Goal: Task Accomplishment & Management: Manage account settings

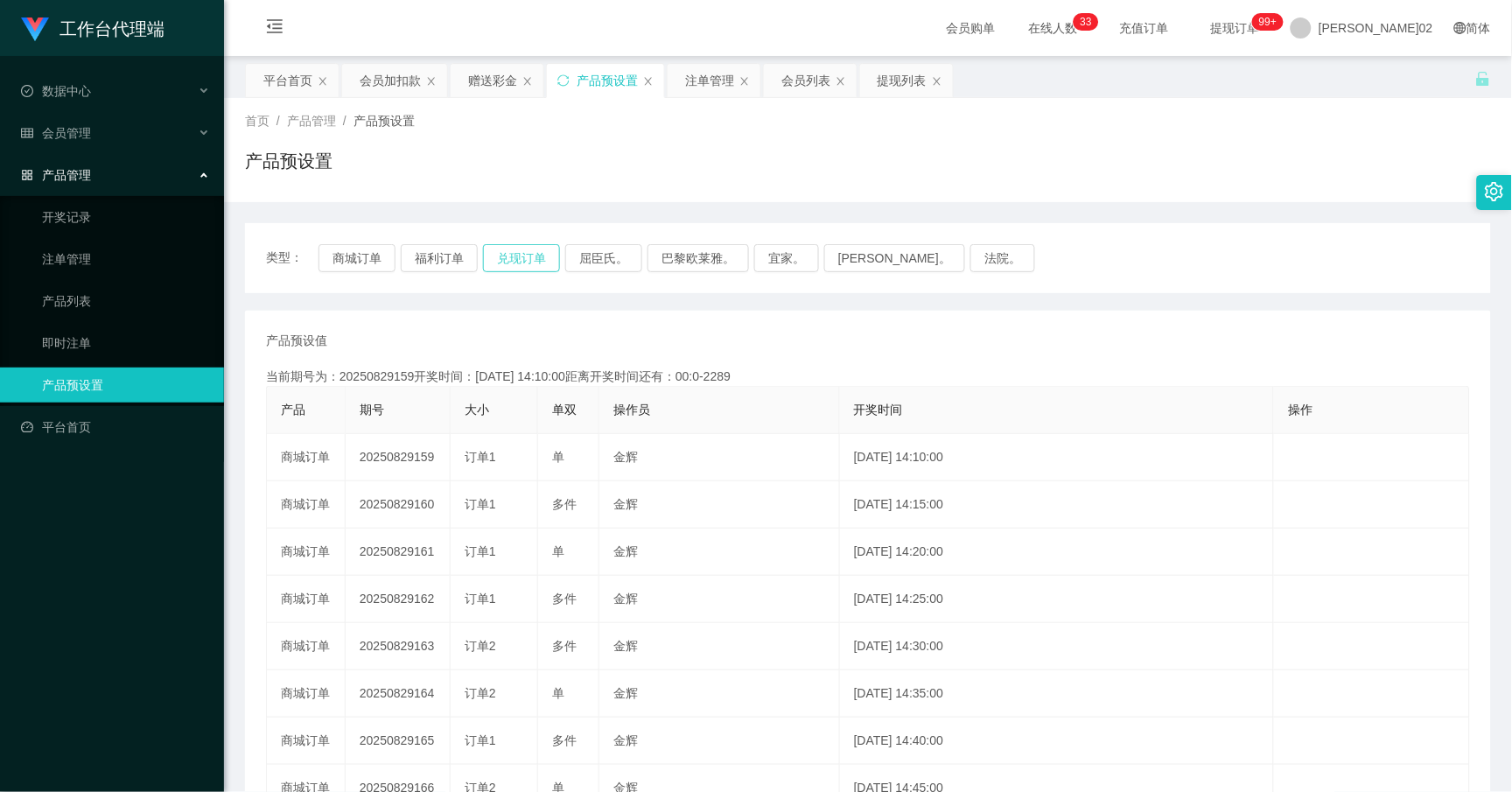
click at [512, 254] on button "兑现订单" at bounding box center [521, 258] width 77 height 28
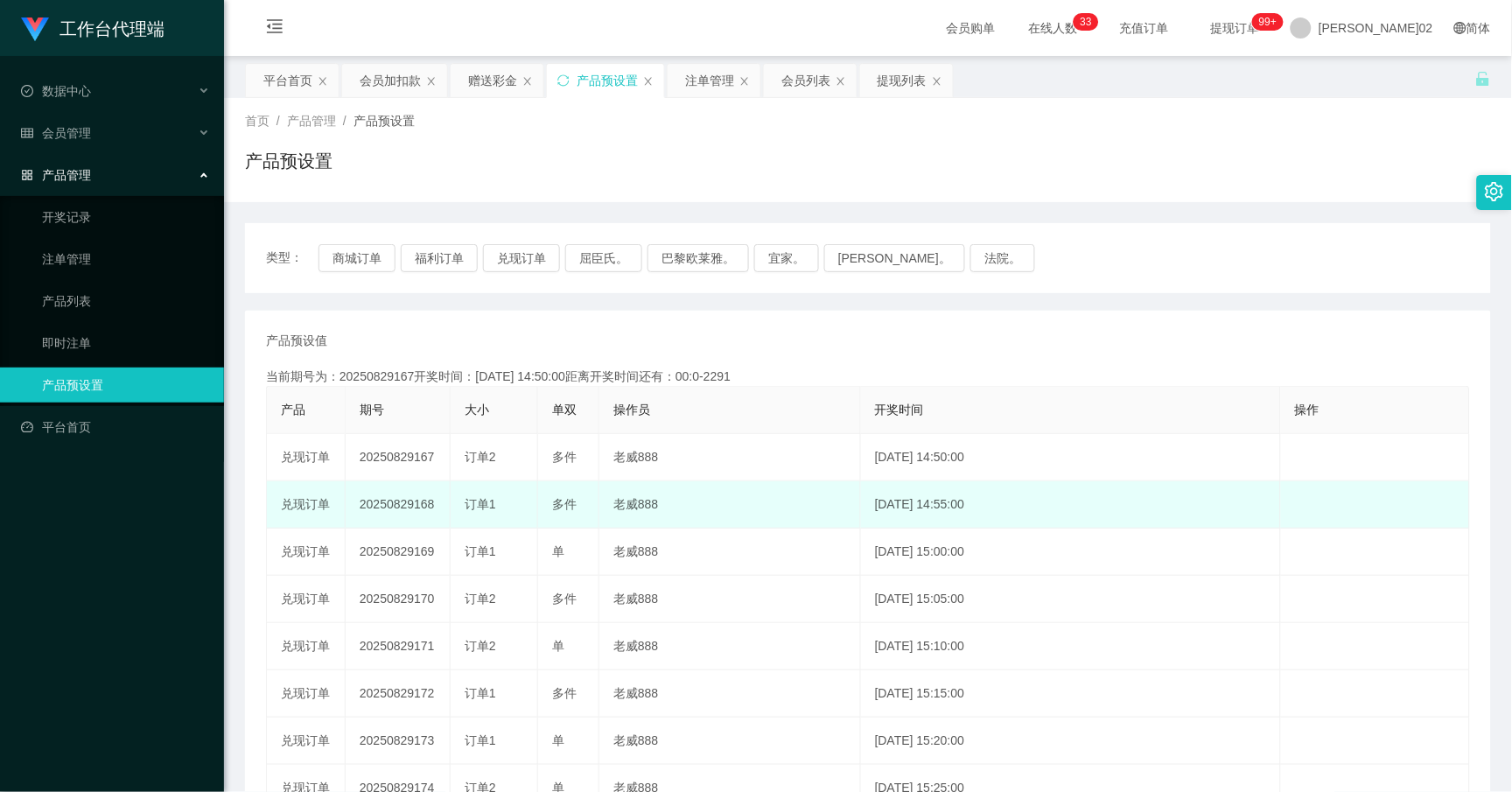
click at [392, 508] on td "20250829168" at bounding box center [398, 504] width 105 height 47
copy td "20250829168"
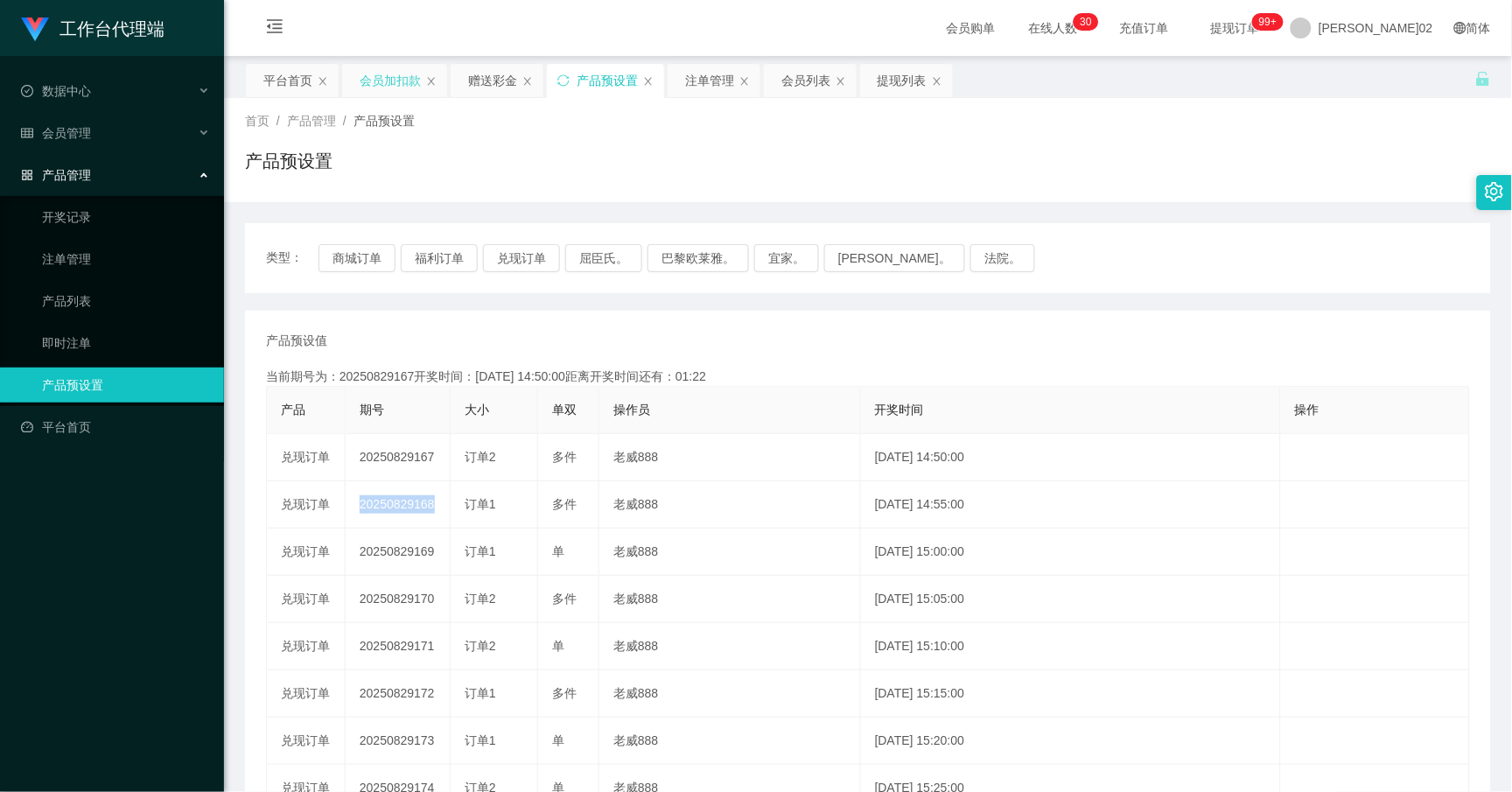
click at [404, 75] on div "会员加扣款" at bounding box center [390, 80] width 61 height 33
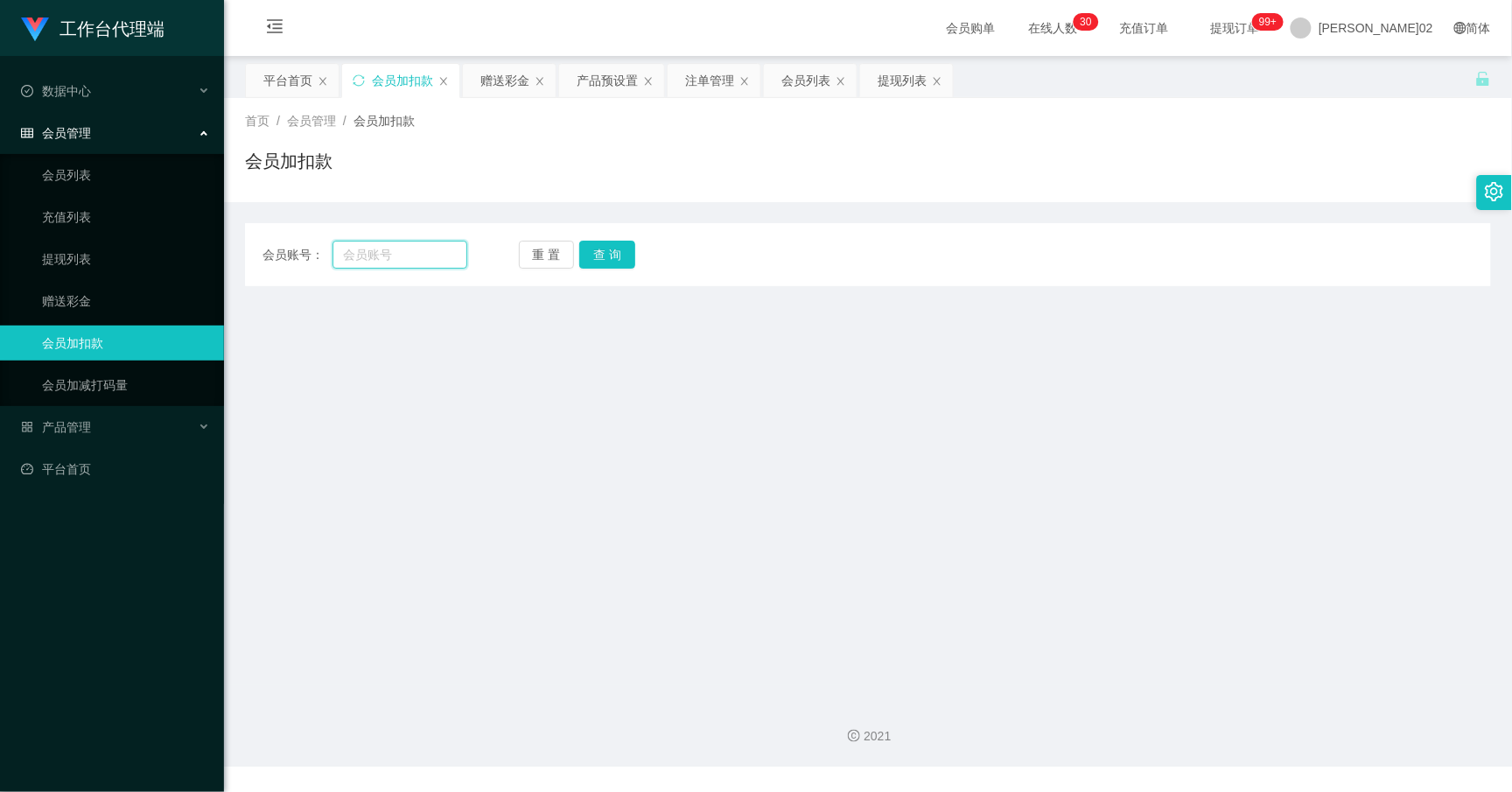
click at [397, 247] on input "text" at bounding box center [400, 254] width 135 height 28
paste input "coonie97"
type input "coonie97"
click at [596, 250] on button "查 询" at bounding box center [607, 254] width 56 height 28
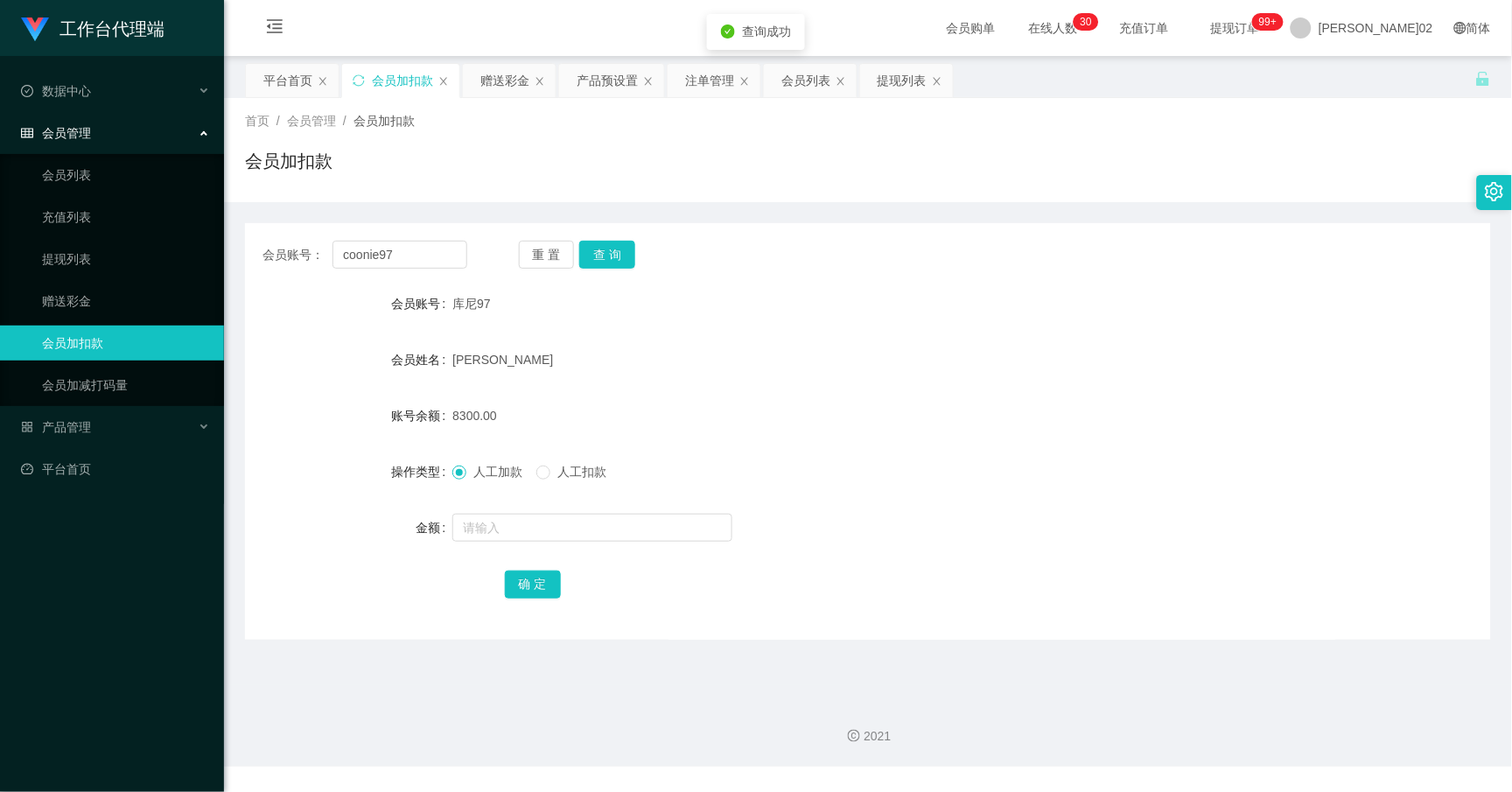
click at [874, 327] on form "会员账号 库尼97 会员姓名 [PERSON_NAME]余额 8300.00 操作类型 人工加款 人工扣款 金额 确 定" at bounding box center [868, 443] width 1246 height 315
click at [725, 80] on div "注单管理" at bounding box center [710, 80] width 49 height 33
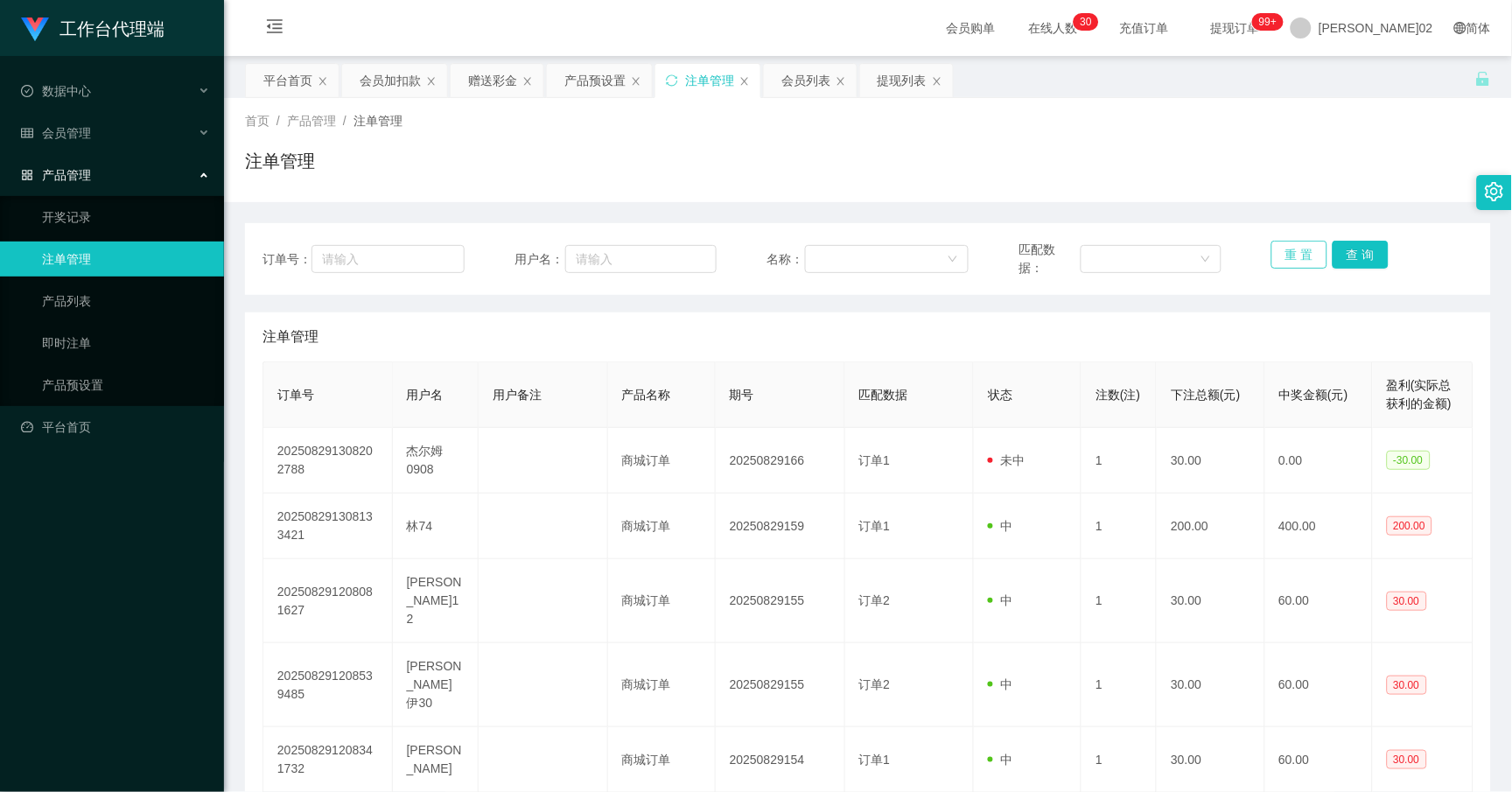
click at [1276, 255] on button "重 置" at bounding box center [1299, 254] width 56 height 28
click at [671, 266] on input "text" at bounding box center [641, 259] width 152 height 28
paste input "coonie97"
type input "coonie97"
click at [1370, 251] on button "查 询" at bounding box center [1360, 254] width 56 height 28
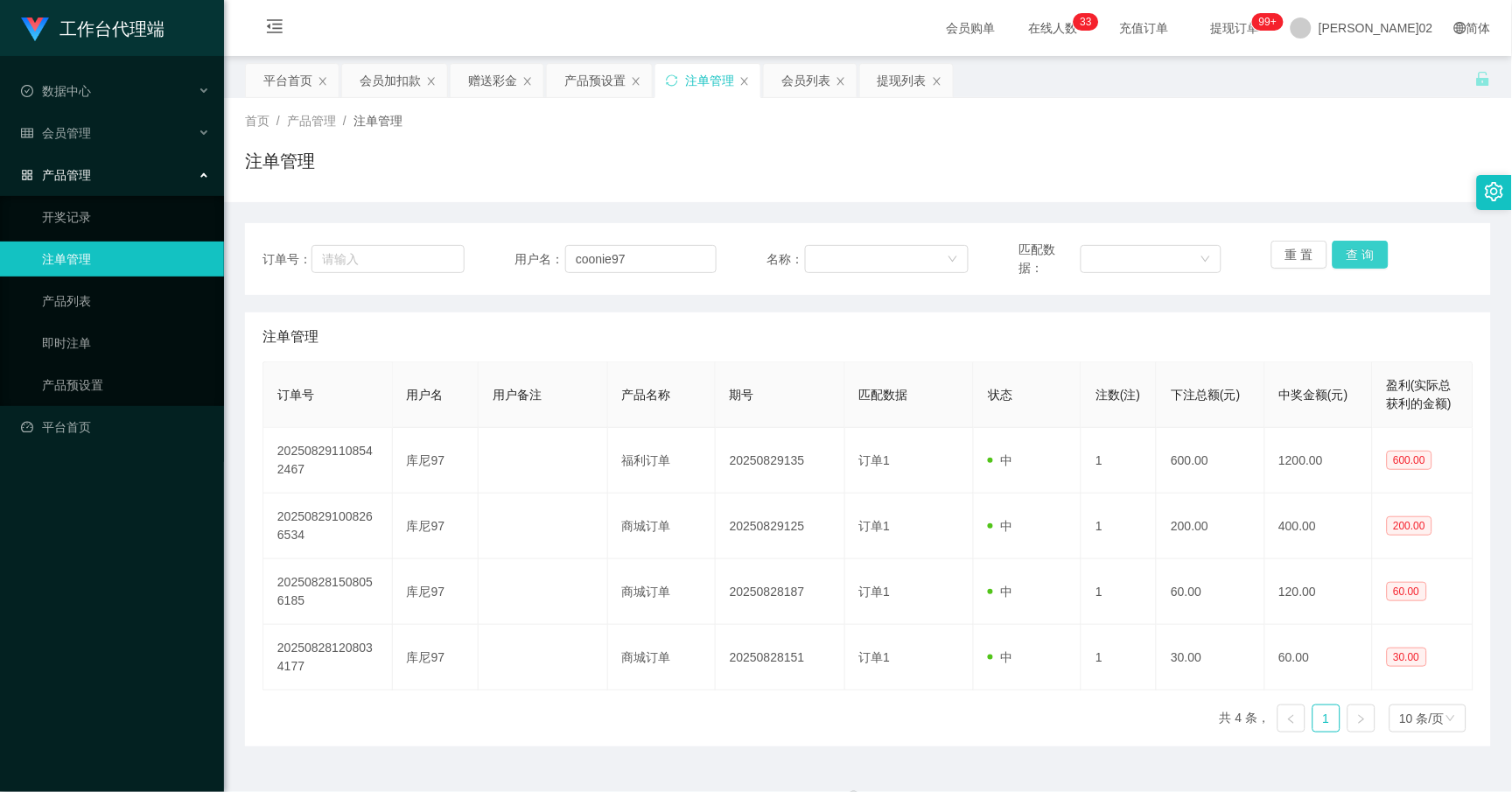
click at [1369, 250] on button "查 询" at bounding box center [1360, 254] width 56 height 28
click at [1357, 252] on button "查 询" at bounding box center [1360, 254] width 56 height 28
click at [1357, 252] on div "重 置 查 询" at bounding box center [1372, 259] width 202 height 37
click at [1357, 252] on button "查 询" at bounding box center [1360, 254] width 56 height 28
click at [1357, 252] on div "重 置 查 询" at bounding box center [1372, 259] width 202 height 37
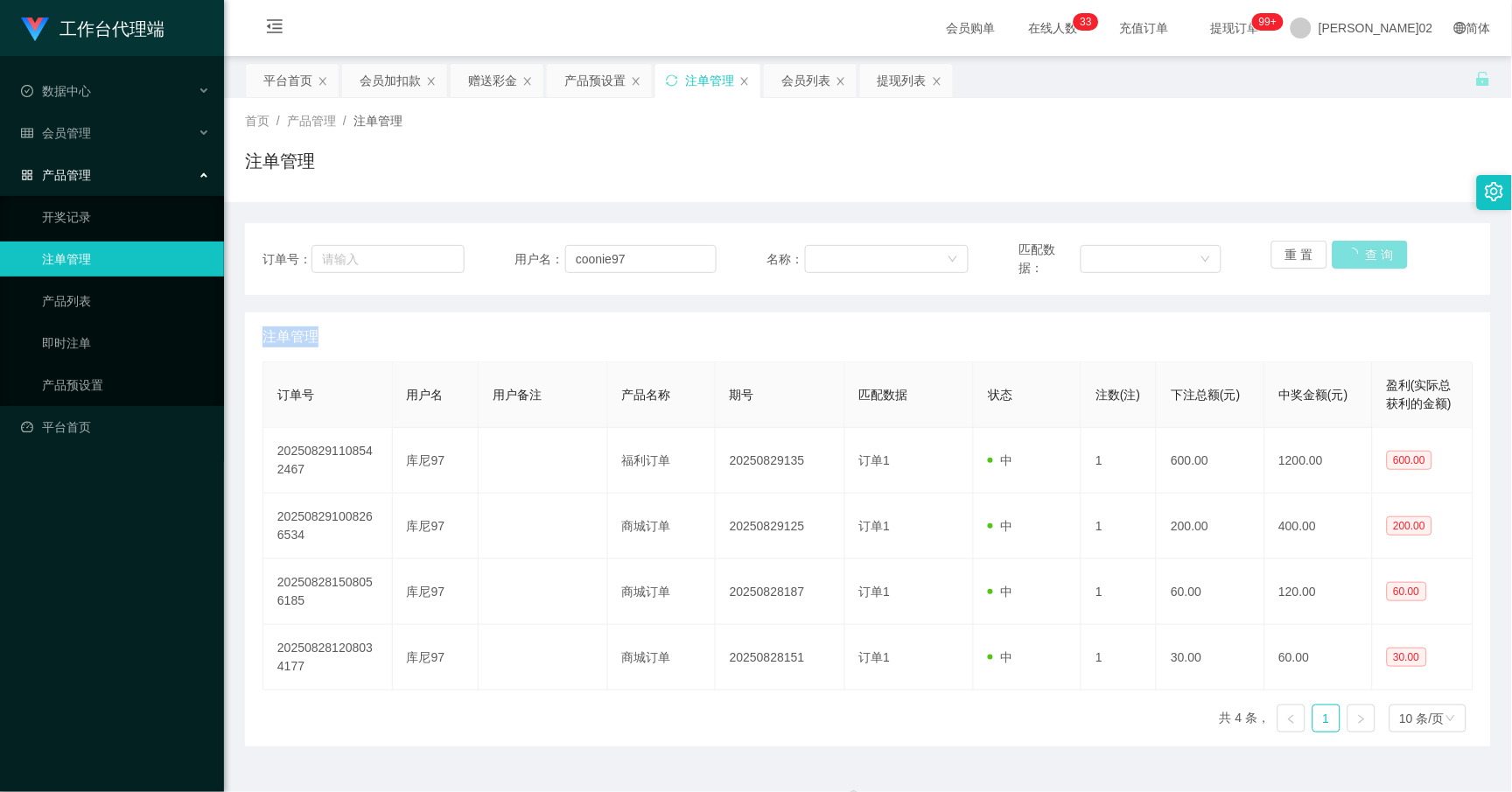
click at [1357, 252] on button "查 询" at bounding box center [1369, 254] width 75 height 28
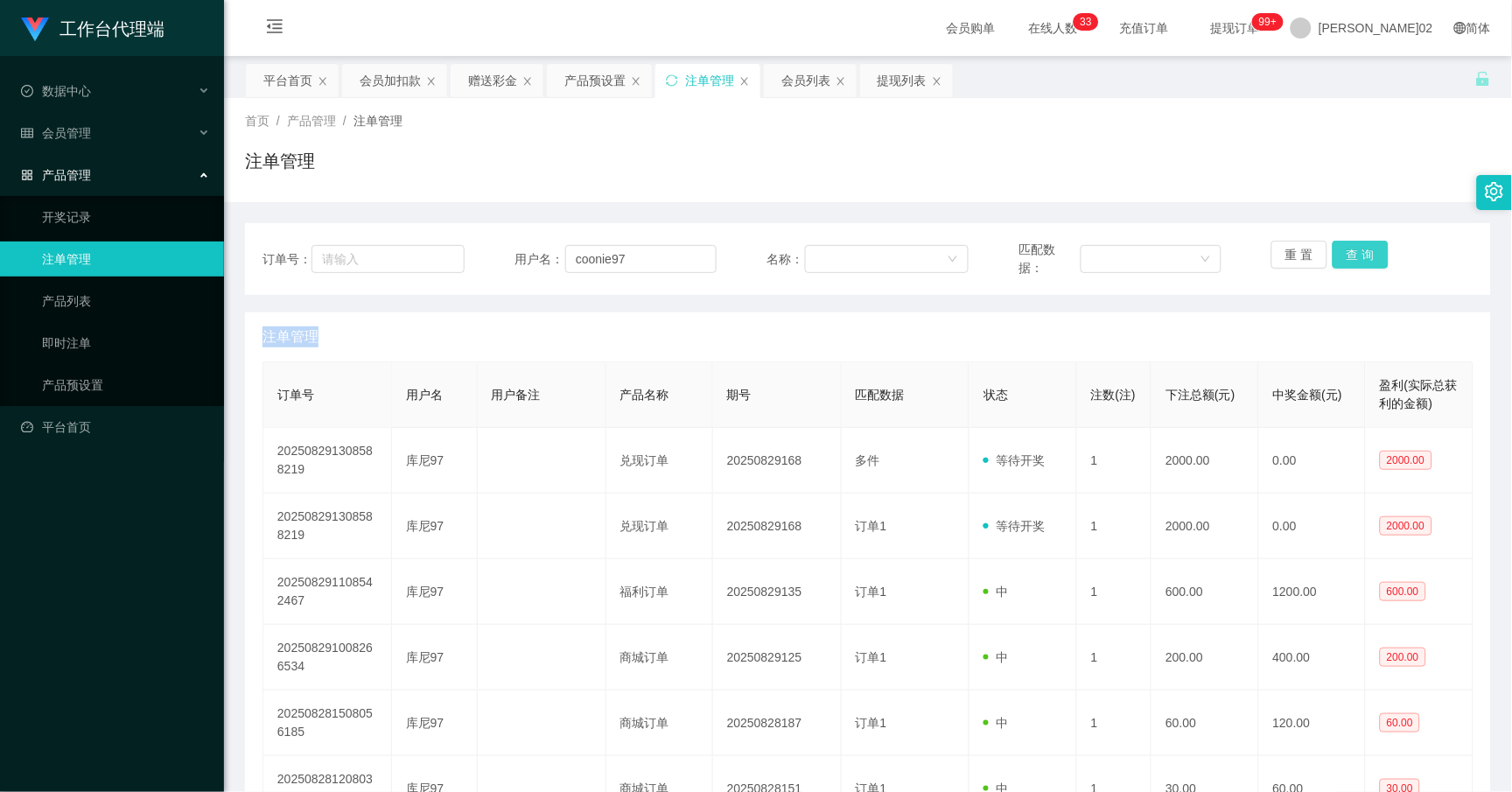
click at [1357, 252] on div "重 置 查 询" at bounding box center [1372, 259] width 202 height 37
drag, startPoint x: 1357, startPoint y: 252, endPoint x: 1341, endPoint y: 22, distance: 230.6
click at [1252, 151] on div "注单管理" at bounding box center [868, 168] width 1246 height 41
click at [1344, 241] on button "查 询" at bounding box center [1360, 254] width 56 height 28
click at [1344, 241] on div "重 置 查 询" at bounding box center [1372, 259] width 202 height 37
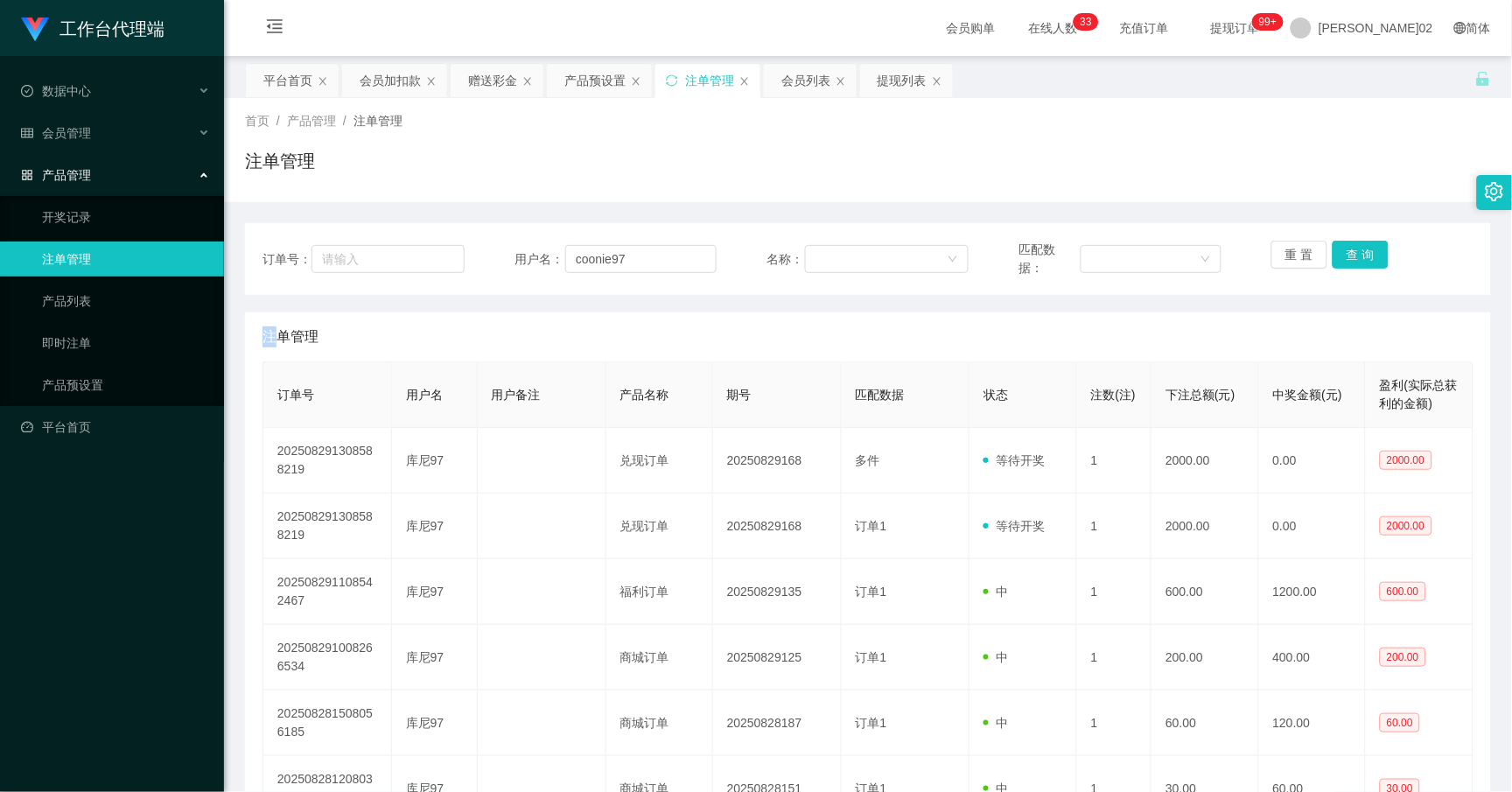
drag, startPoint x: 1344, startPoint y: 241, endPoint x: 1151, endPoint y: 193, distance: 198.9
click at [1144, 199] on div "首页 / 产品管理 / 注单管理 / 注单管理" at bounding box center [868, 150] width 1288 height 105
click at [811, 93] on div "会员列表" at bounding box center [806, 80] width 49 height 33
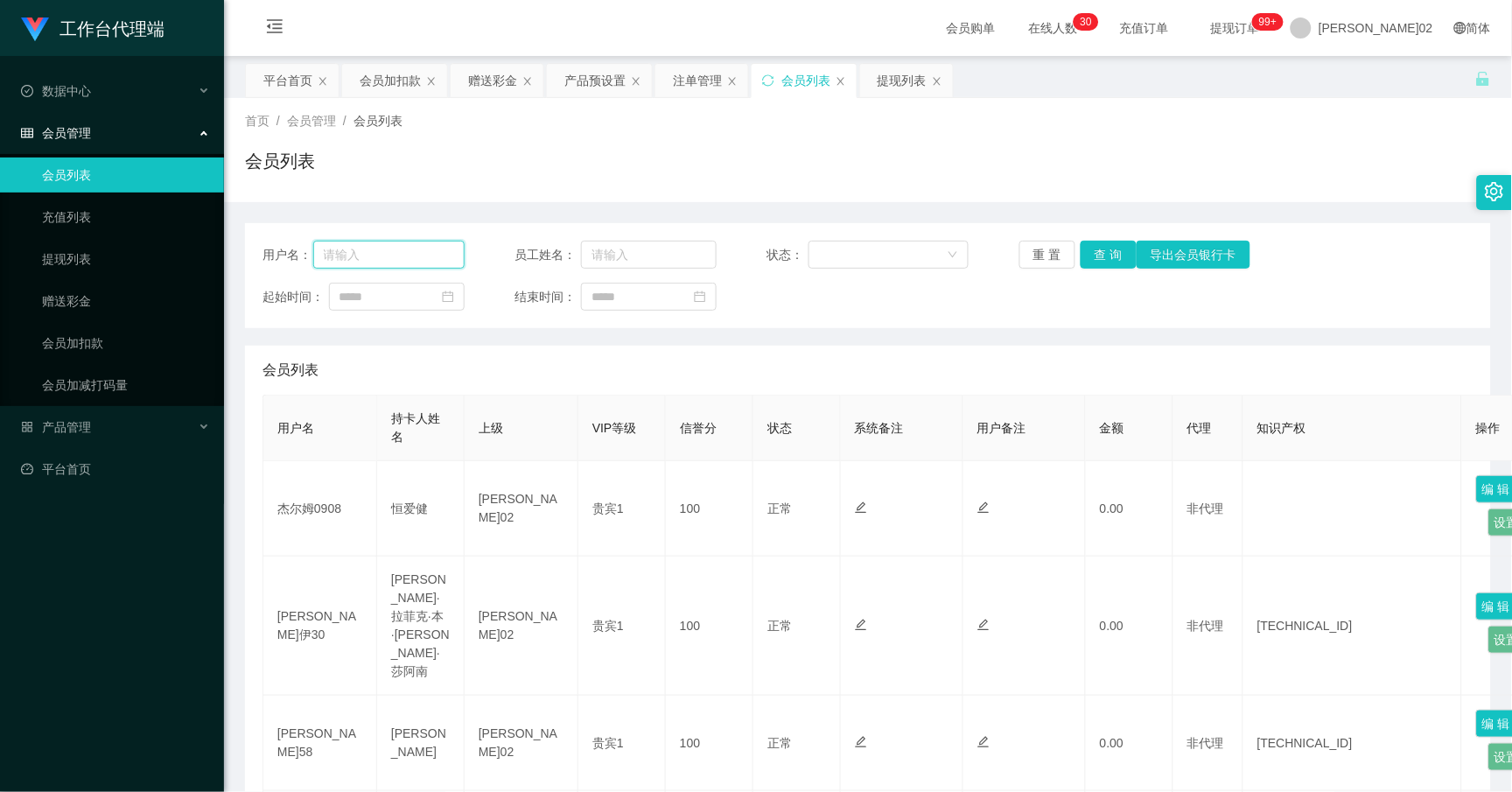
click at [410, 257] on input "text" at bounding box center [390, 254] width 152 height 28
paste input "coonie97"
type input "coonie97"
click at [1098, 257] on button "查 询" at bounding box center [1109, 254] width 56 height 28
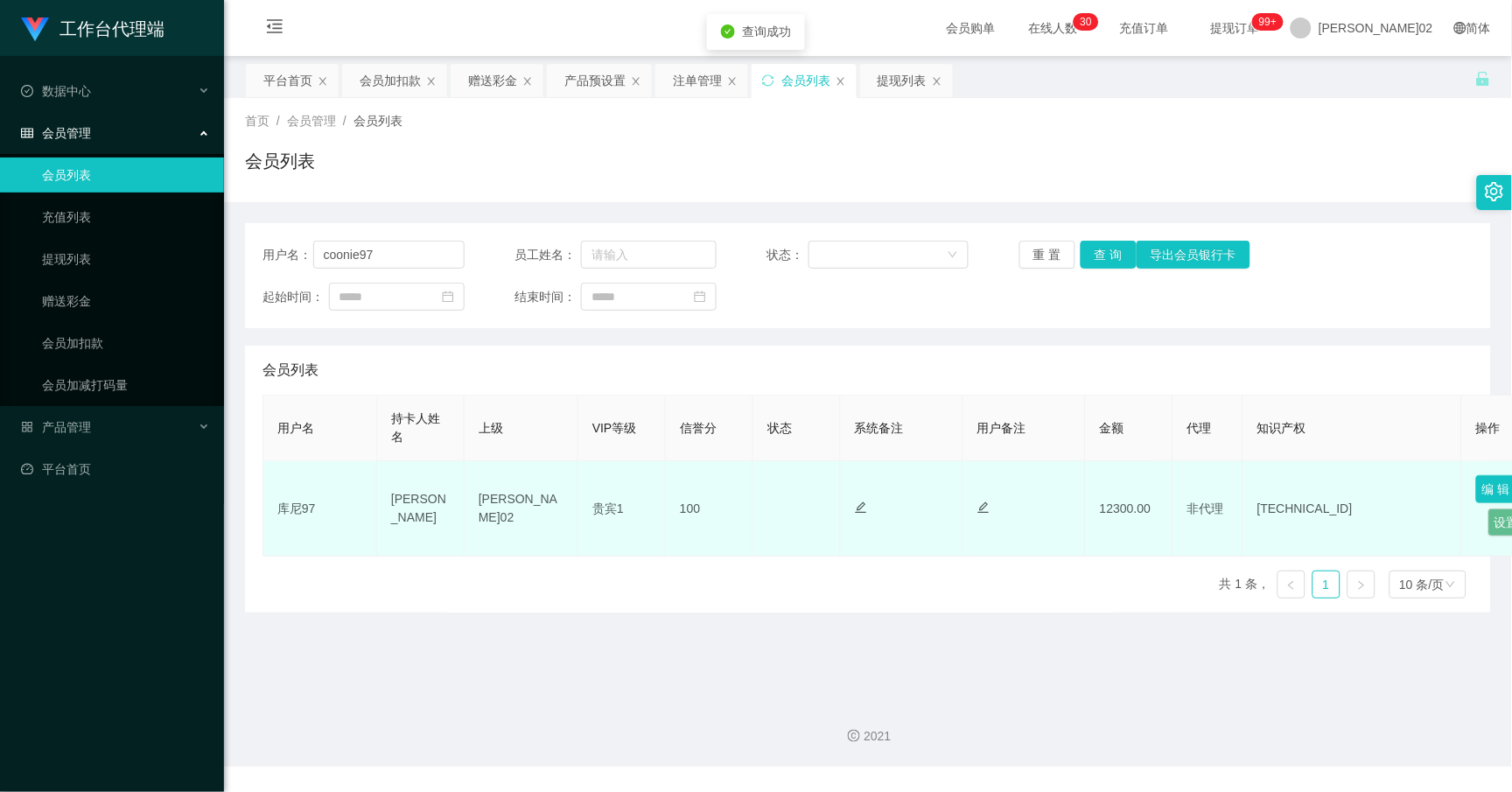
click at [1485, 501] on button "编 辑" at bounding box center [1496, 489] width 41 height 28
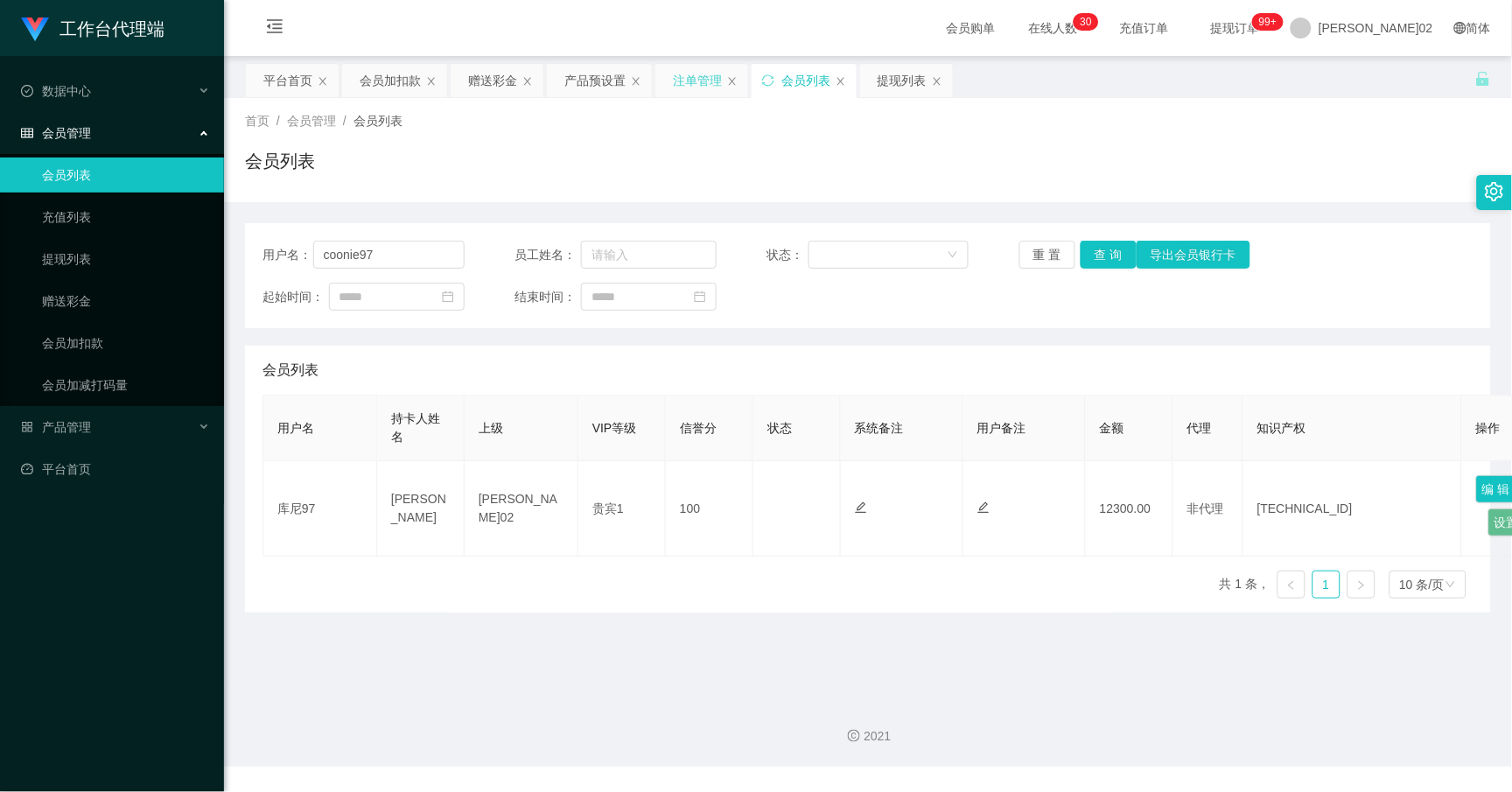
click at [685, 83] on div "注单管理" at bounding box center [697, 80] width 49 height 33
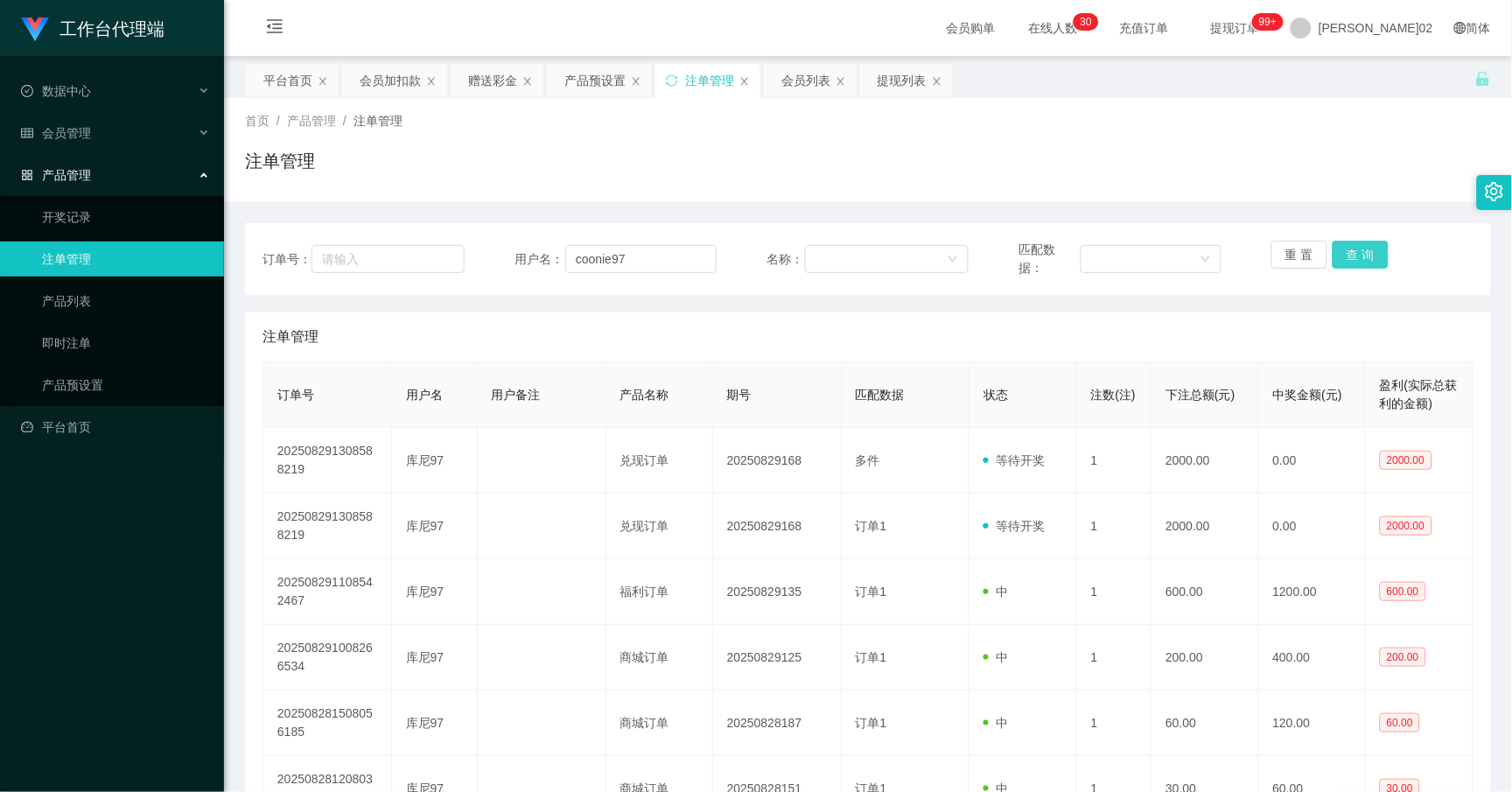
click at [1366, 255] on button "查 询" at bounding box center [1360, 254] width 56 height 28
drag, startPoint x: 623, startPoint y: 254, endPoint x: 552, endPoint y: 245, distance: 71.6
click at [552, 245] on div "用户名： coonie97" at bounding box center [615, 259] width 202 height 37
click at [394, 90] on div "会员加扣款" at bounding box center [390, 80] width 61 height 33
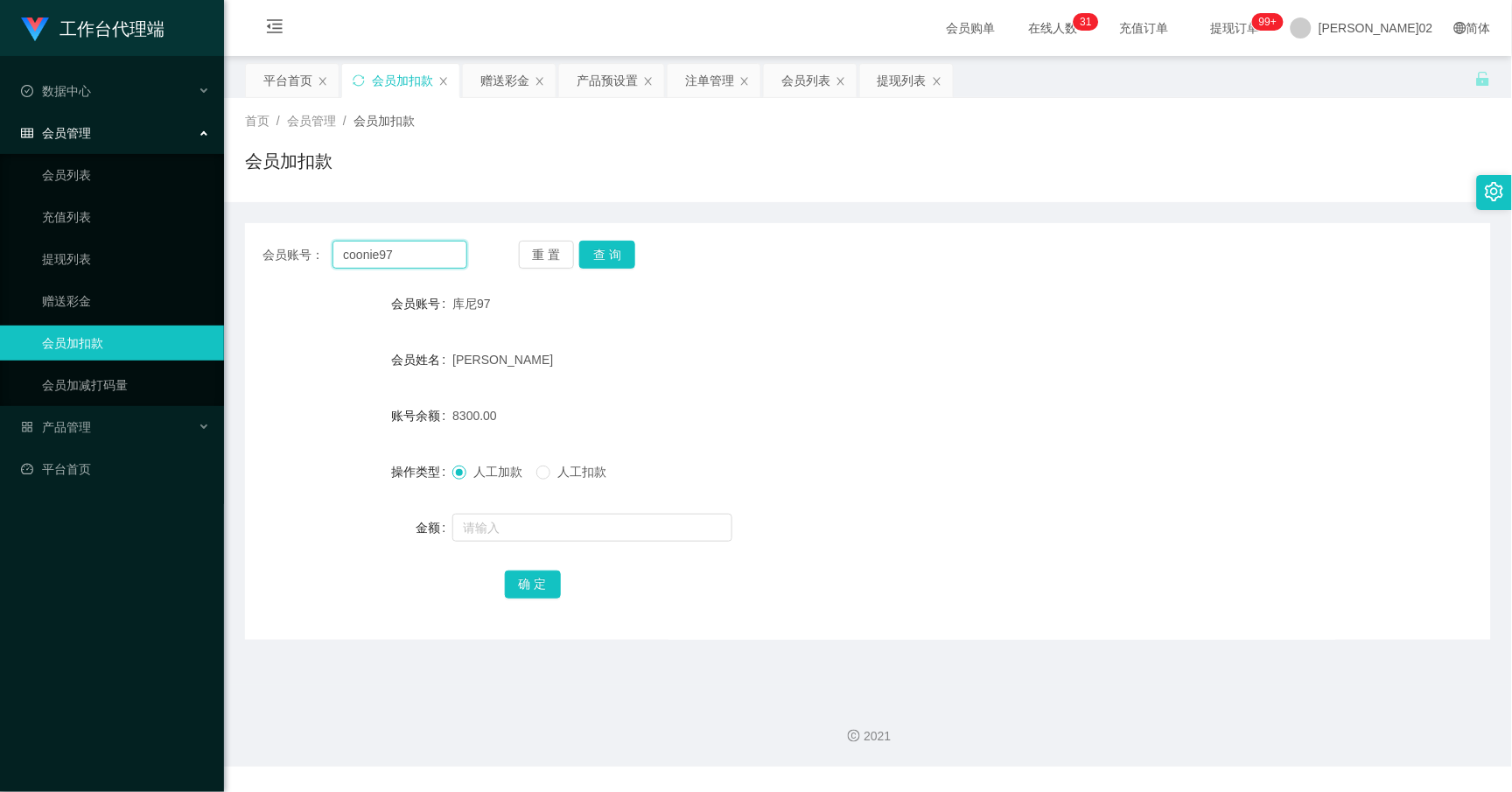
drag, startPoint x: 428, startPoint y: 259, endPoint x: 344, endPoint y: 251, distance: 84.4
click at [344, 251] on input "coonie97" at bounding box center [400, 254] width 135 height 28
click at [575, 250] on div "重 置 查 询" at bounding box center [621, 254] width 204 height 28
click at [600, 254] on button "查 询" at bounding box center [607, 254] width 56 height 28
click at [831, 321] on form "会员账号 库尼97 会员姓名 [PERSON_NAME]余额 12300.00 操作类型 人工加款 人工扣款 金额 确 定" at bounding box center [868, 443] width 1246 height 315
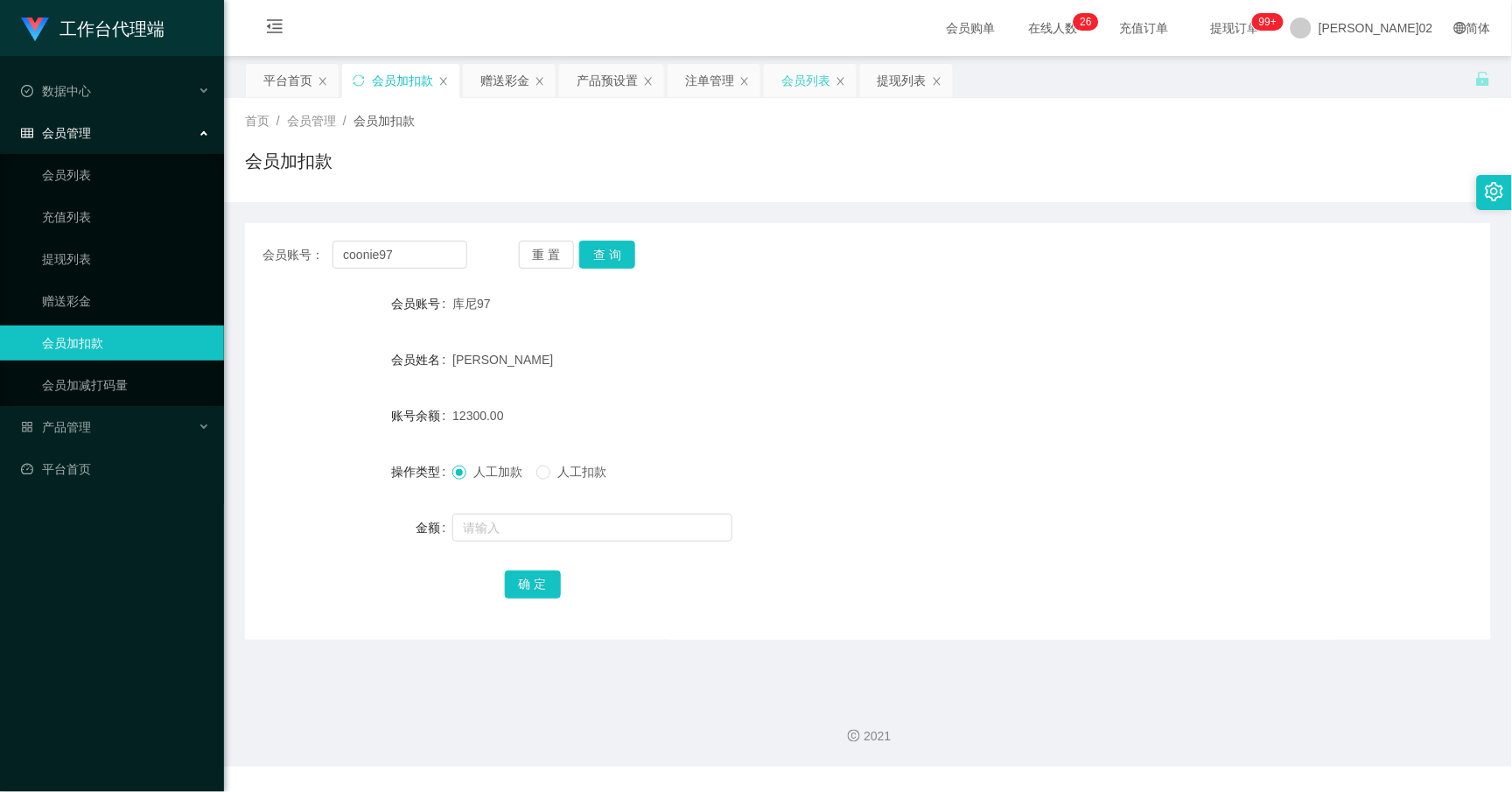
click at [825, 83] on div "会员列表" at bounding box center [806, 80] width 49 height 33
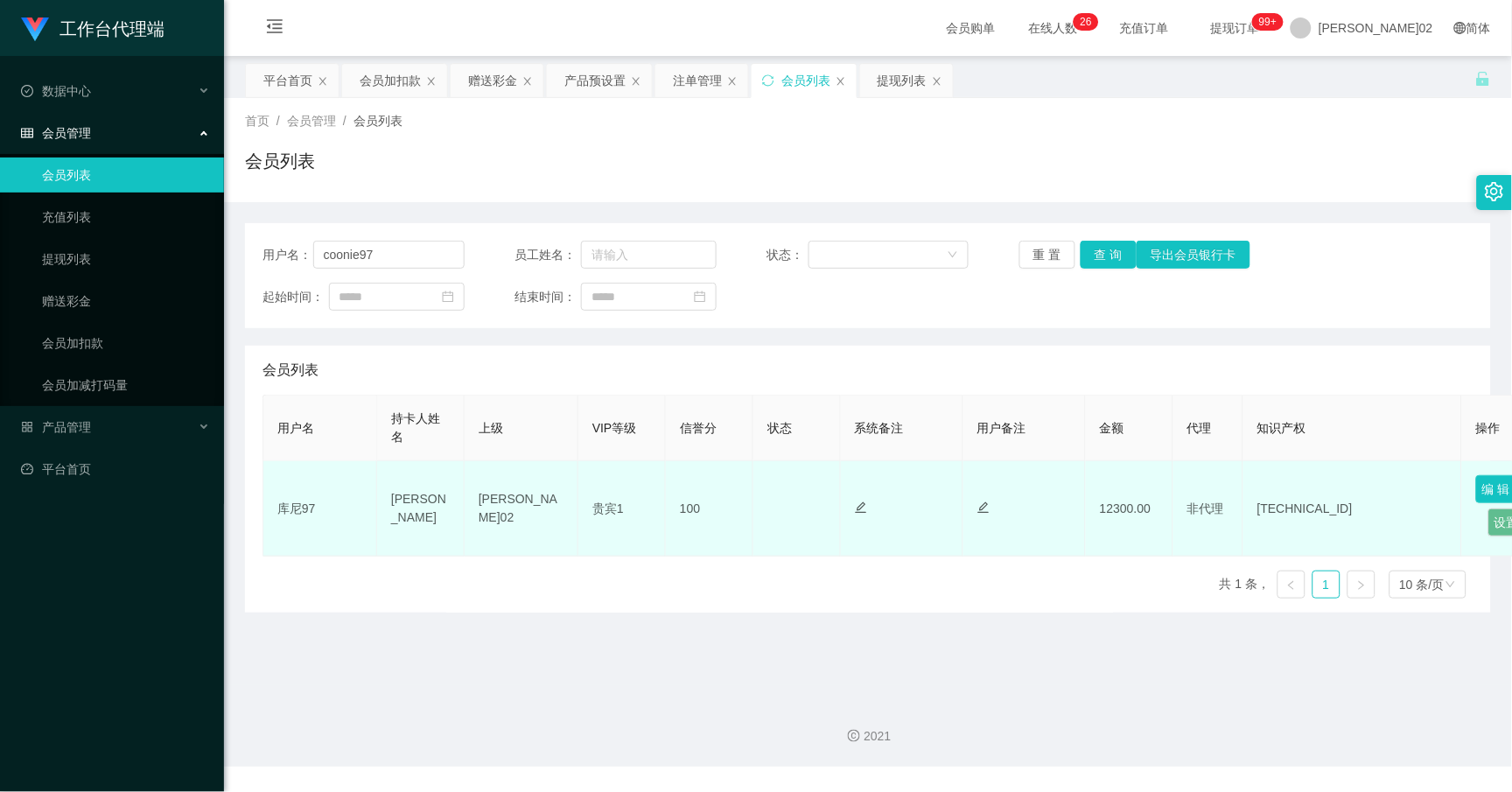
click at [1482, 499] on button "编 辑" at bounding box center [1496, 489] width 41 height 28
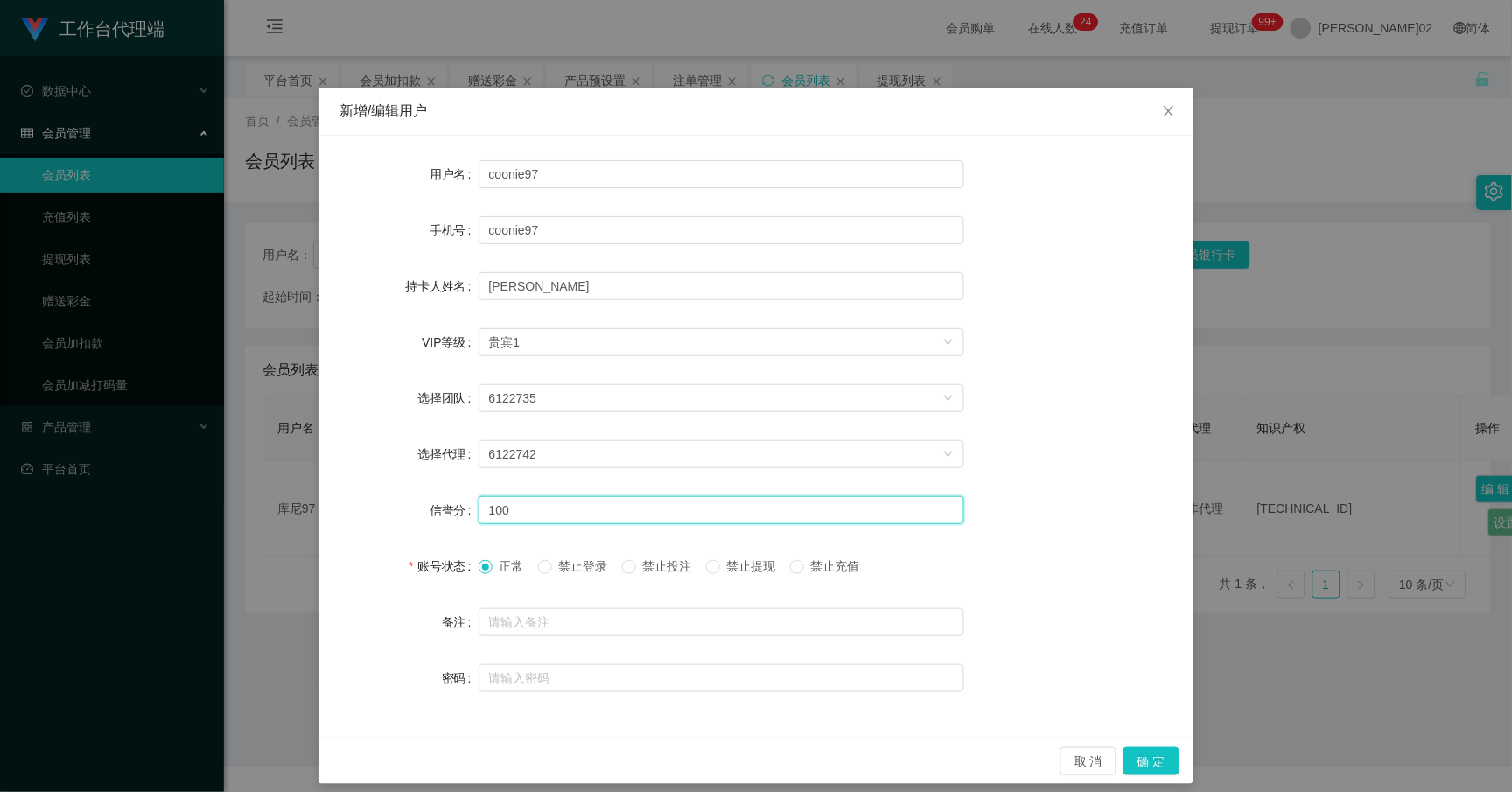
drag, startPoint x: 522, startPoint y: 518, endPoint x: 325, endPoint y: 503, distance: 197.6
click at [325, 503] on div "用户名 coonie97 手机号 coonie97 持卡人姓名 [PERSON_NAME] VIP等级 选择VIP等级 贵宾1 选择团队 6122735 选择…" at bounding box center [756, 437] width 875 height 602
type input "80"
click at [1158, 767] on button "确 定" at bounding box center [1151, 761] width 56 height 28
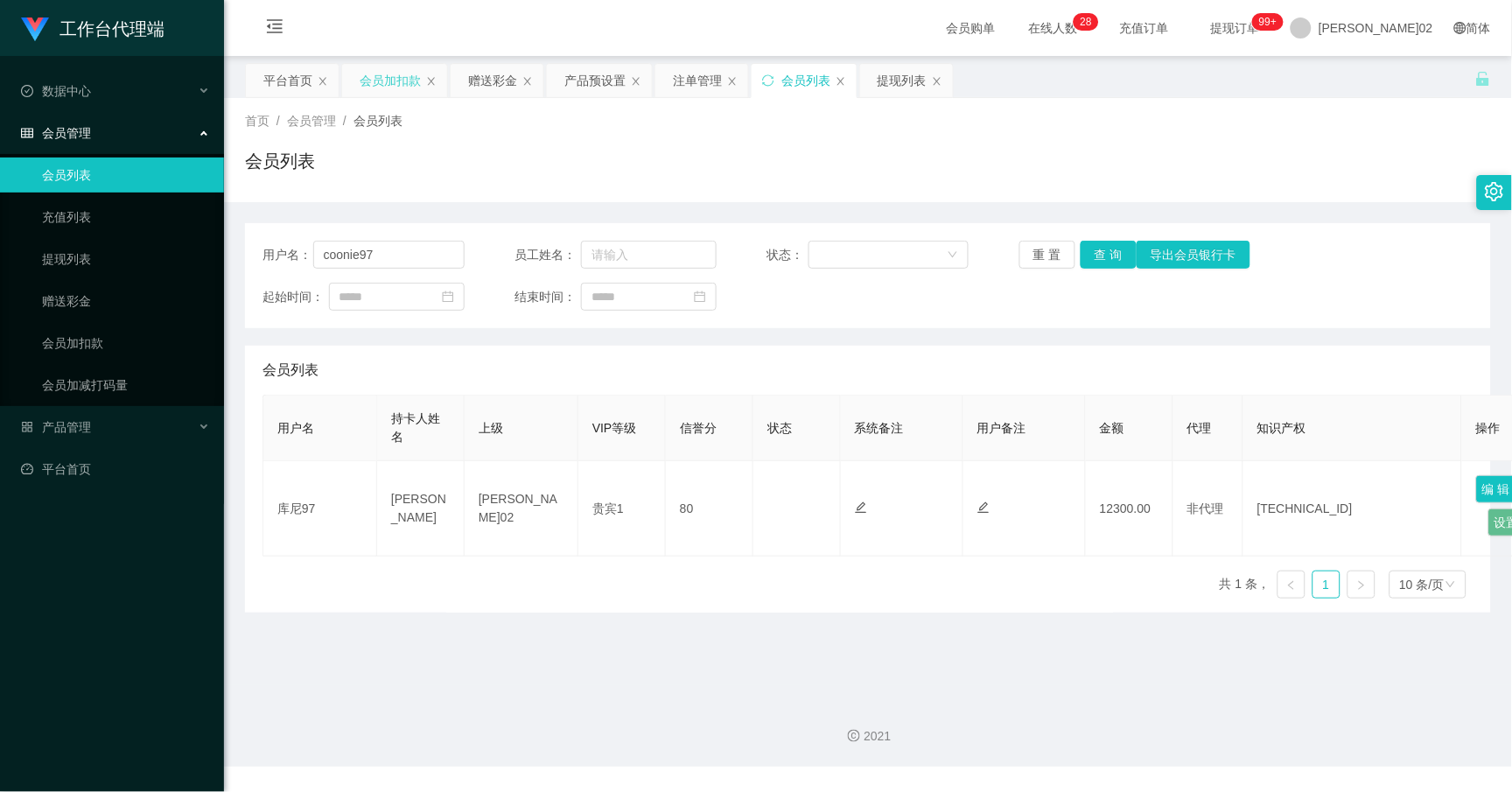
click at [401, 81] on div "会员加扣款" at bounding box center [390, 80] width 61 height 33
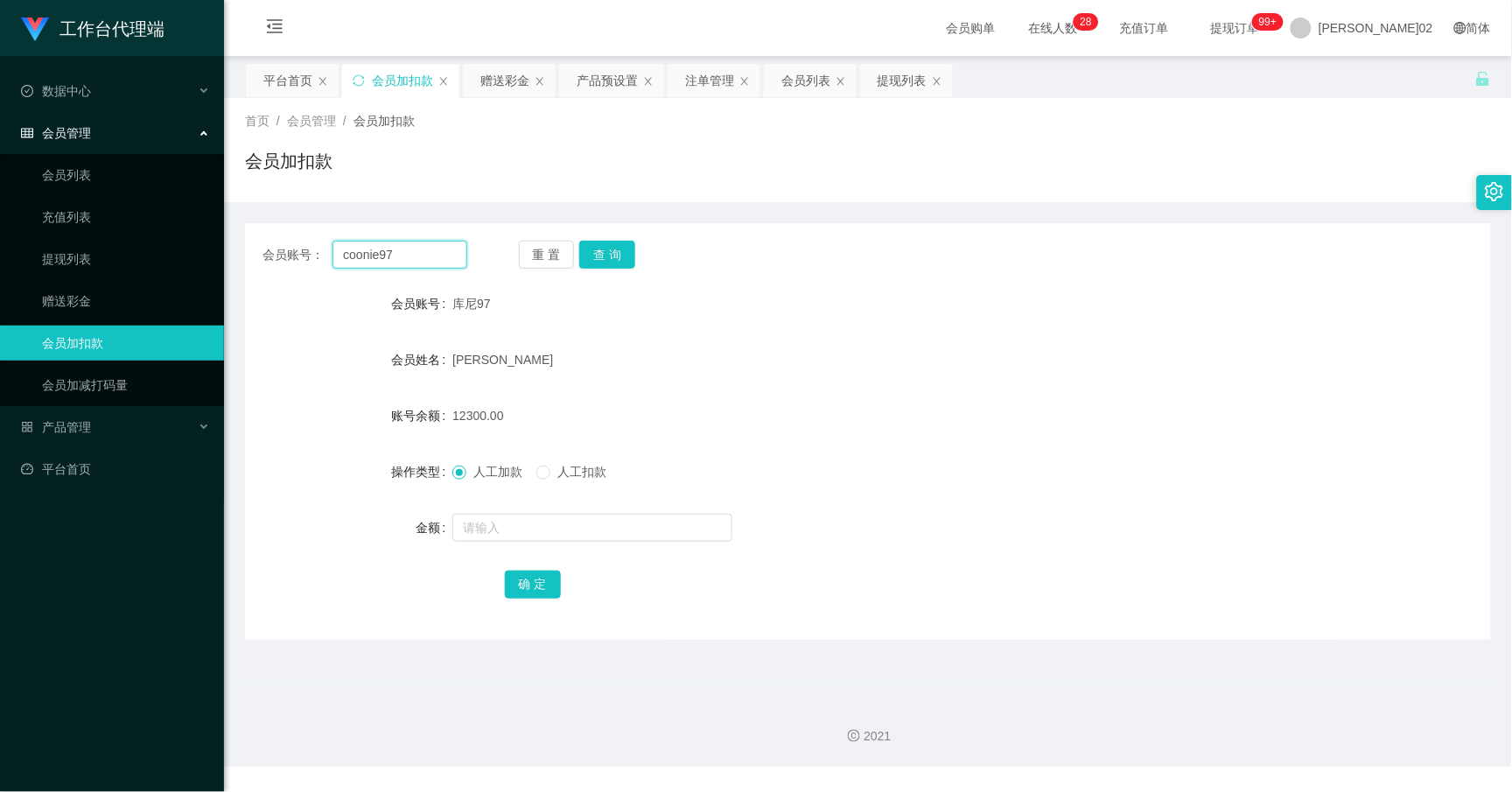
drag, startPoint x: 431, startPoint y: 252, endPoint x: 245, endPoint y: 251, distance: 186.0
click at [245, 251] on div "会员账号： coonie97 重 置 查 询" at bounding box center [868, 254] width 1246 height 28
type input "2001"
click at [622, 250] on button "查 询" at bounding box center [607, 254] width 56 height 28
click at [680, 329] on form "会员账号 2001 会员姓名 [PERSON_NAME]·[PERSON_NAME] 账号余额 8200.00 操作类型 人工加款 人工扣款 金额 确 定" at bounding box center [868, 443] width 1246 height 315
